Goal: Task Accomplishment & Management: Use online tool/utility

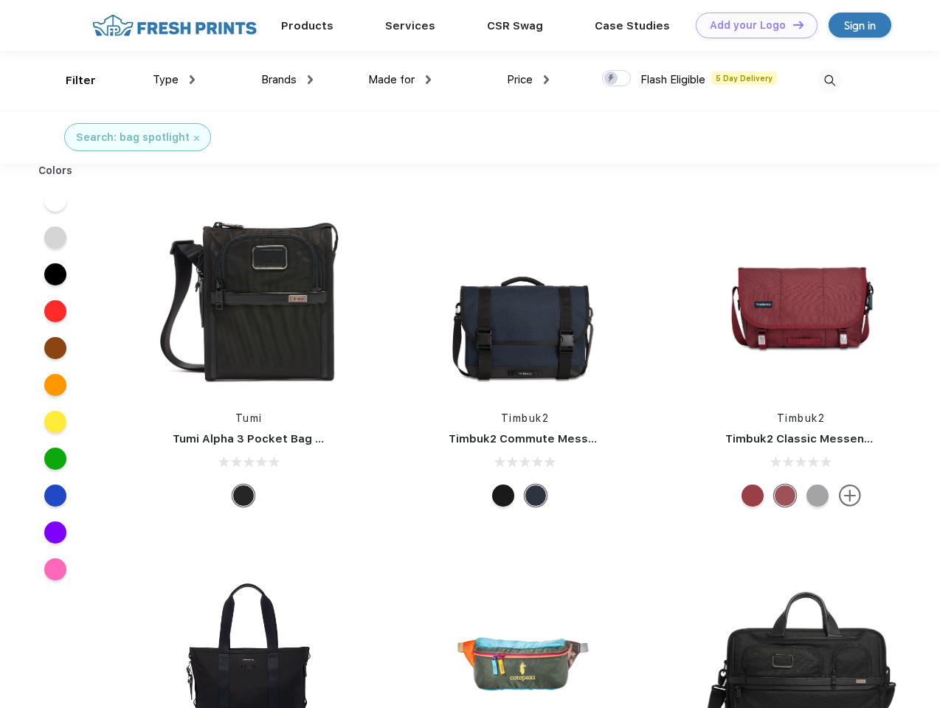
scroll to position [1, 0]
click at [751, 25] on link "Add your Logo Design Tool" at bounding box center [757, 26] width 122 height 26
click at [0, 0] on div "Design Tool" at bounding box center [0, 0] width 0 height 0
click at [792, 24] on link "Add your Logo Design Tool" at bounding box center [757, 26] width 122 height 26
click at [71, 80] on div "Filter" at bounding box center [81, 80] width 30 height 17
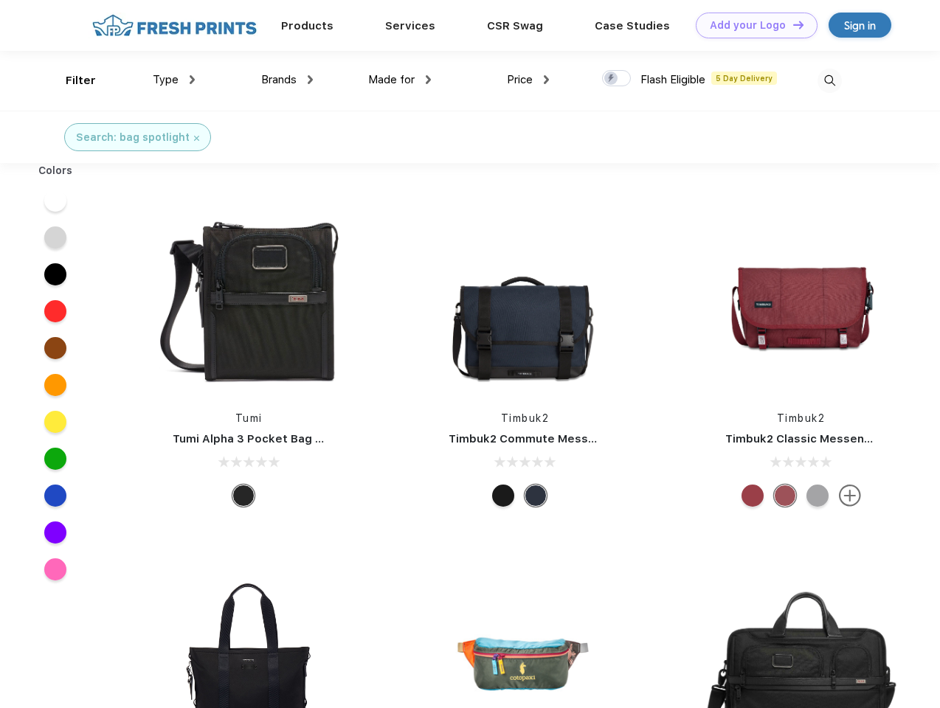
click at [174, 80] on span "Type" at bounding box center [166, 79] width 26 height 13
click at [287, 80] on span "Brands" at bounding box center [278, 79] width 35 height 13
click at [400, 80] on span "Made for" at bounding box center [391, 79] width 46 height 13
click at [528, 80] on span "Price" at bounding box center [520, 79] width 26 height 13
click at [617, 79] on div at bounding box center [616, 78] width 29 height 16
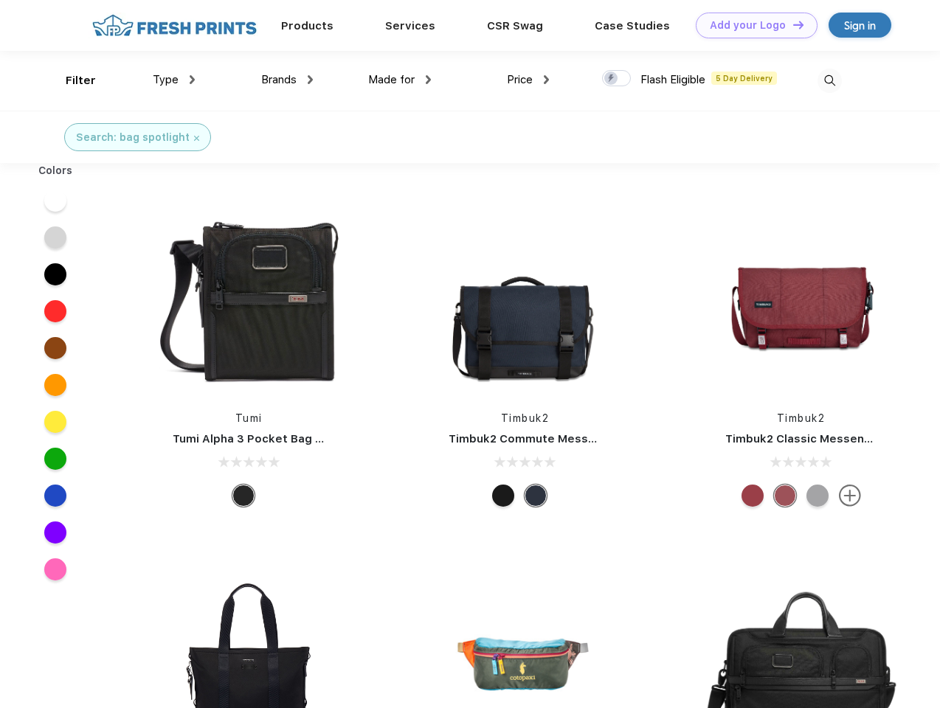
click at [612, 79] on input "checkbox" at bounding box center [607, 74] width 10 height 10
click at [829, 80] on img at bounding box center [830, 81] width 24 height 24
